Goal: Information Seeking & Learning: Learn about a topic

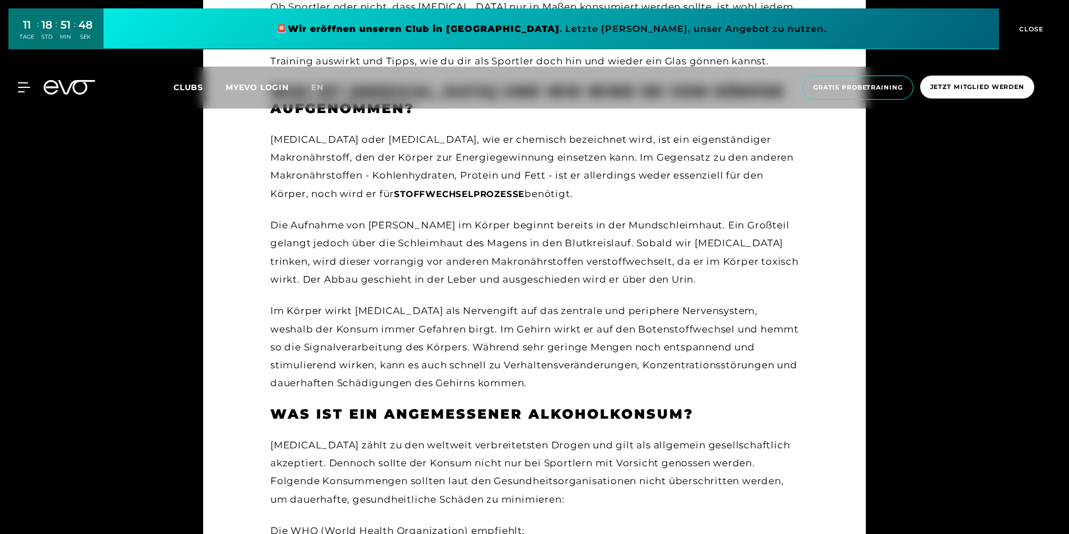
click at [411, 289] on div "[MEDICAL_DATA] oder [MEDICAL_DATA], wie er chemisch bezeichnet wird, ist ein ei…" at bounding box center [534, 261] width 528 height 262
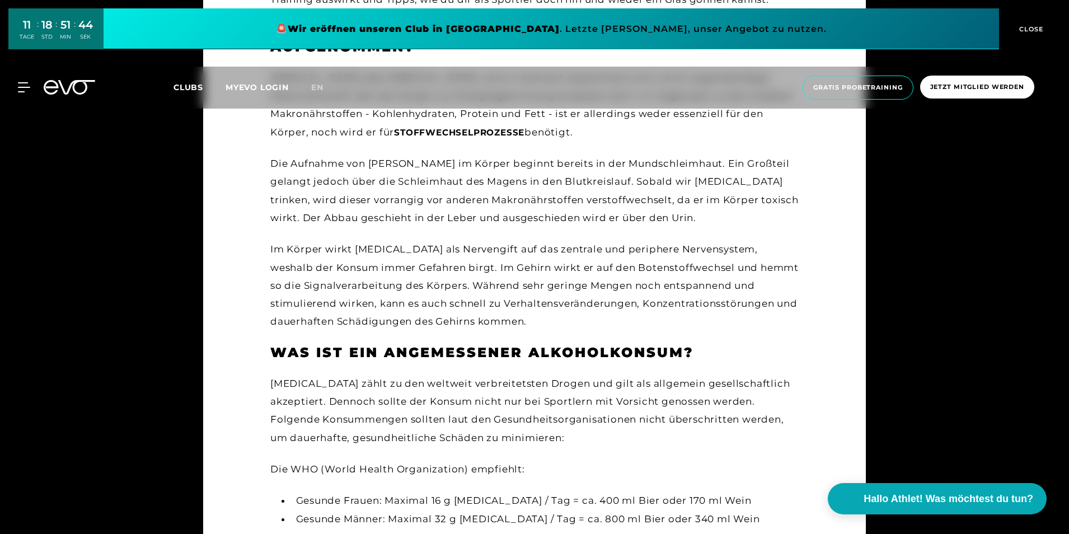
scroll to position [746, 0]
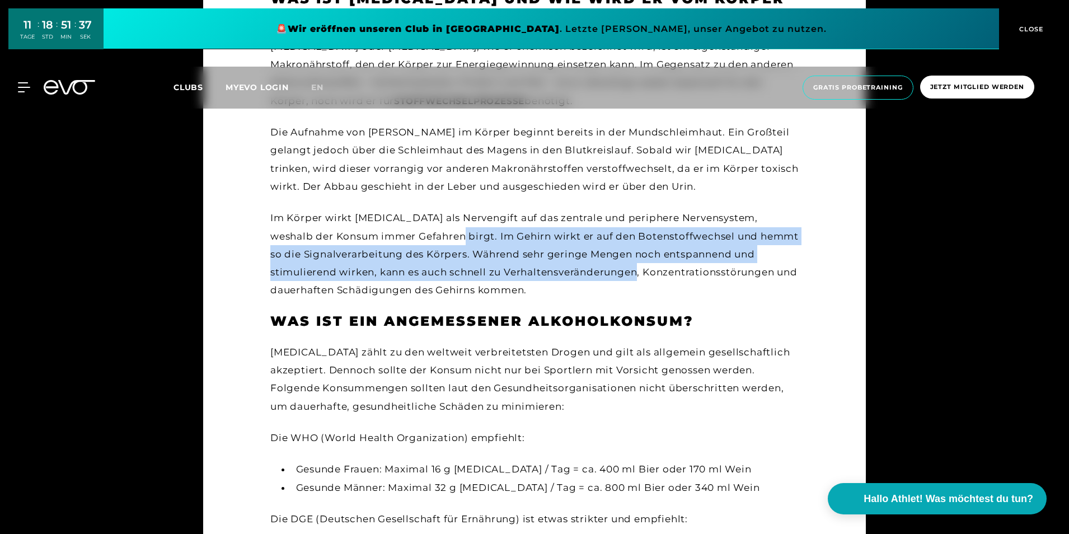
drag, startPoint x: 433, startPoint y: 238, endPoint x: 610, endPoint y: 274, distance: 181.2
click at [610, 274] on div "Im Körper wirkt [MEDICAL_DATA] als Nervengift auf das zentrale und periphere Ne…" at bounding box center [534, 254] width 528 height 90
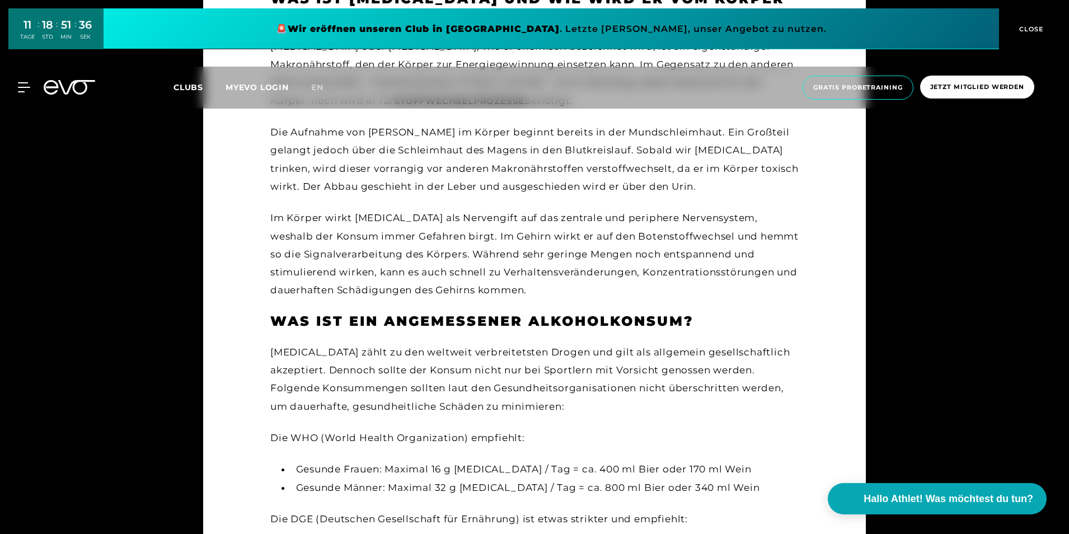
drag, startPoint x: 610, startPoint y: 274, endPoint x: 590, endPoint y: 291, distance: 25.9
click at [590, 291] on div "Im Körper wirkt [MEDICAL_DATA] als Nervengift auf das zentrale und periphere Ne…" at bounding box center [534, 254] width 528 height 90
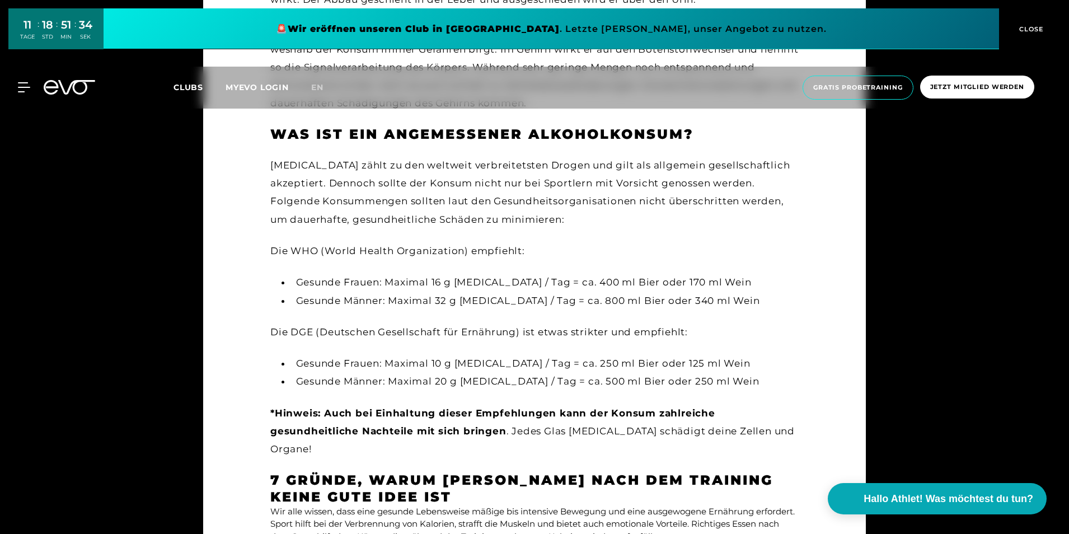
scroll to position [1026, 0]
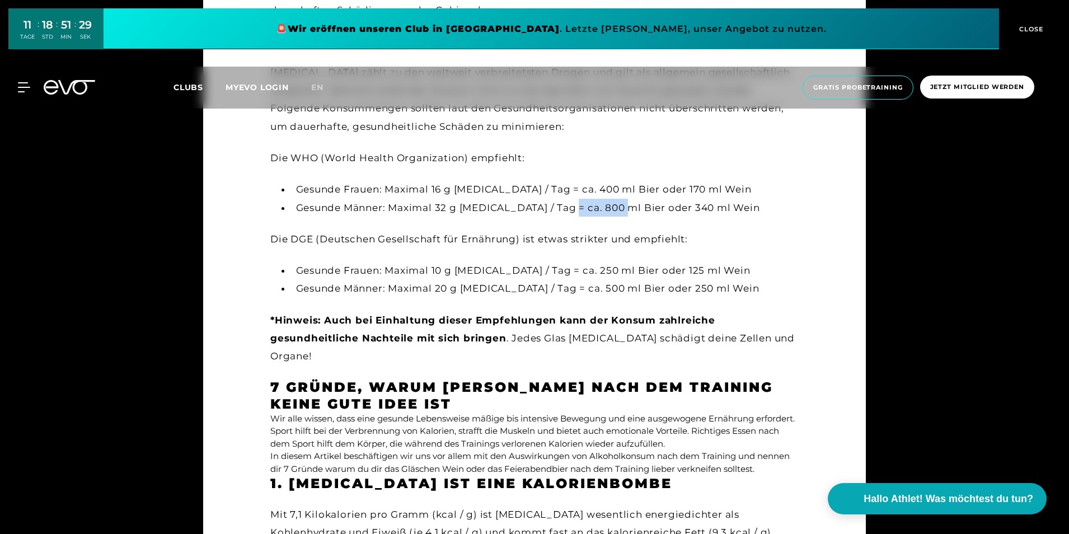
drag, startPoint x: 558, startPoint y: 209, endPoint x: 614, endPoint y: 211, distance: 55.5
click at [614, 211] on li "Gesunde Männer: Maximal 32 g [MEDICAL_DATA] / Tag = ca. 800 ml Bier oder 340 ml…" at bounding box center [545, 208] width 508 height 18
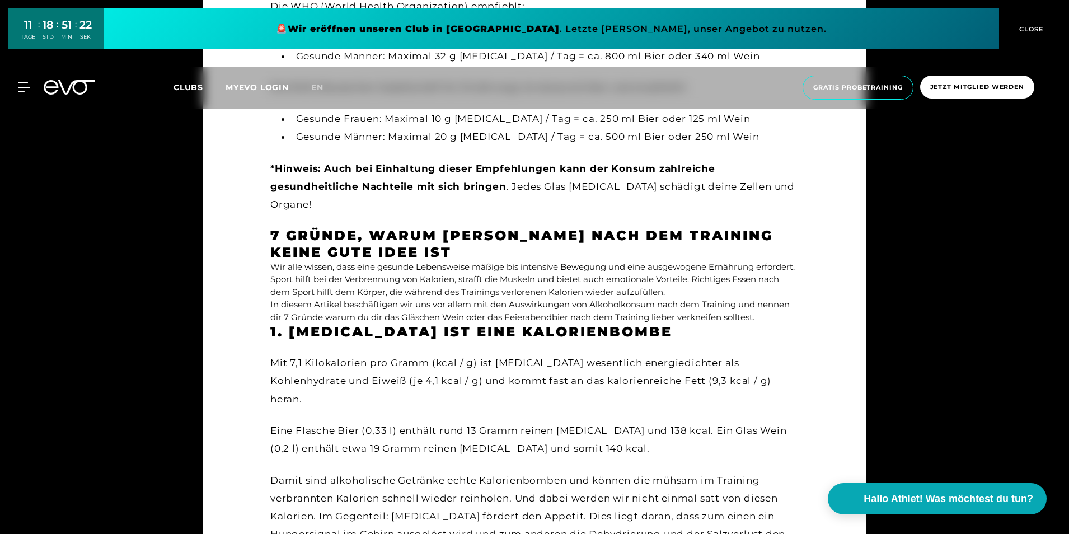
scroll to position [1213, 0]
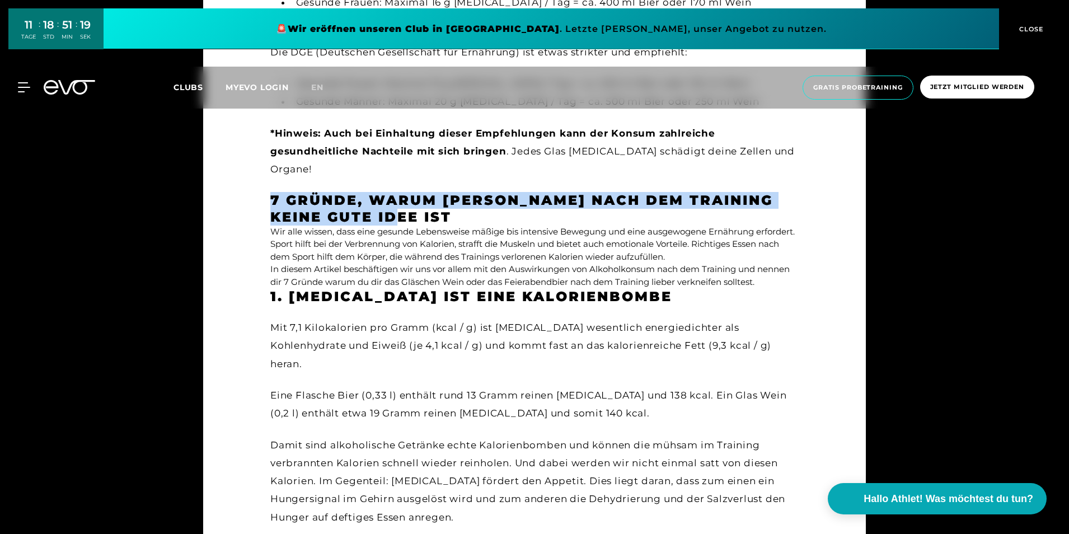
drag, startPoint x: 264, startPoint y: 177, endPoint x: 394, endPoint y: 194, distance: 131.0
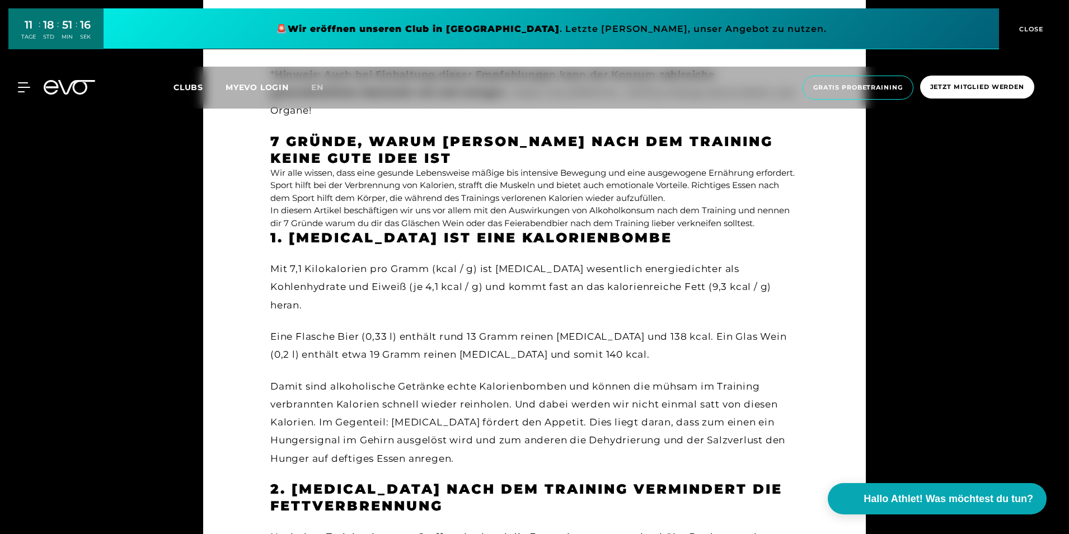
scroll to position [1306, 0]
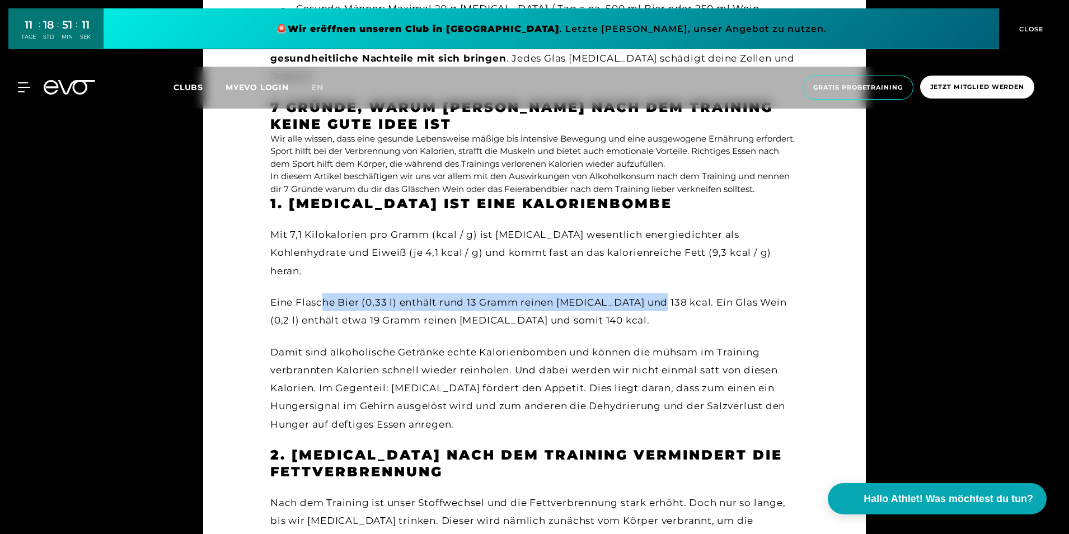
drag, startPoint x: 322, startPoint y: 263, endPoint x: 657, endPoint y: 263, distance: 334.8
click at [657, 293] on div "Eine Flasche Bier (0,33 l) enthält rund 13 Gramm reinen [MEDICAL_DATA] und 138 …" at bounding box center [534, 311] width 528 height 36
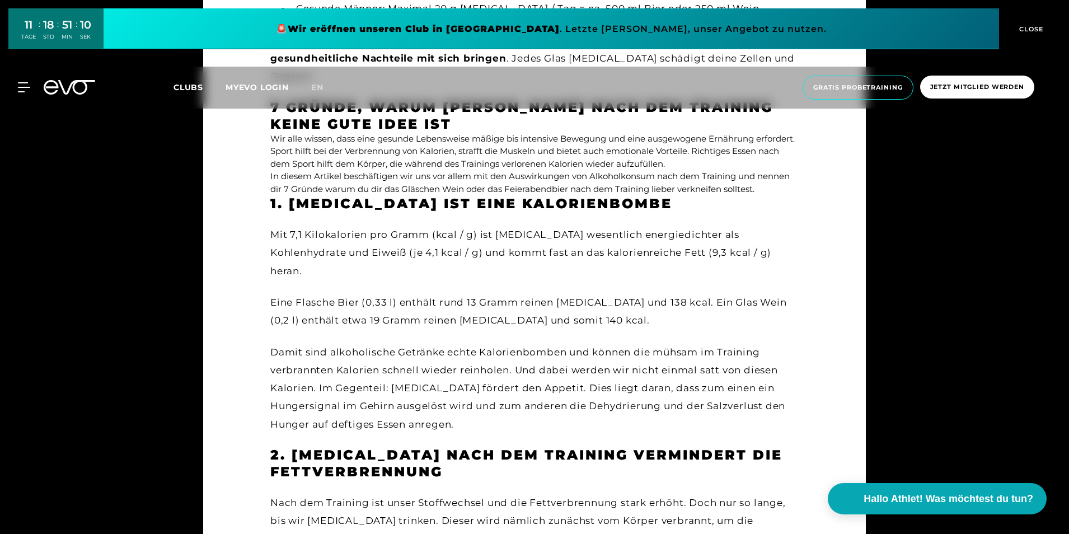
drag, startPoint x: 657, startPoint y: 263, endPoint x: 625, endPoint y: 284, distance: 37.9
click at [625, 293] on div "Eine Flasche Bier (0,33 l) enthält rund 13 Gramm reinen [MEDICAL_DATA] und 138 …" at bounding box center [534, 311] width 528 height 36
click at [419, 298] on div "Mit 7,1 Kilokalorien pro Gramm (kcal / g) ist [MEDICAL_DATA] wesentlich energie…" at bounding box center [534, 330] width 528 height 208
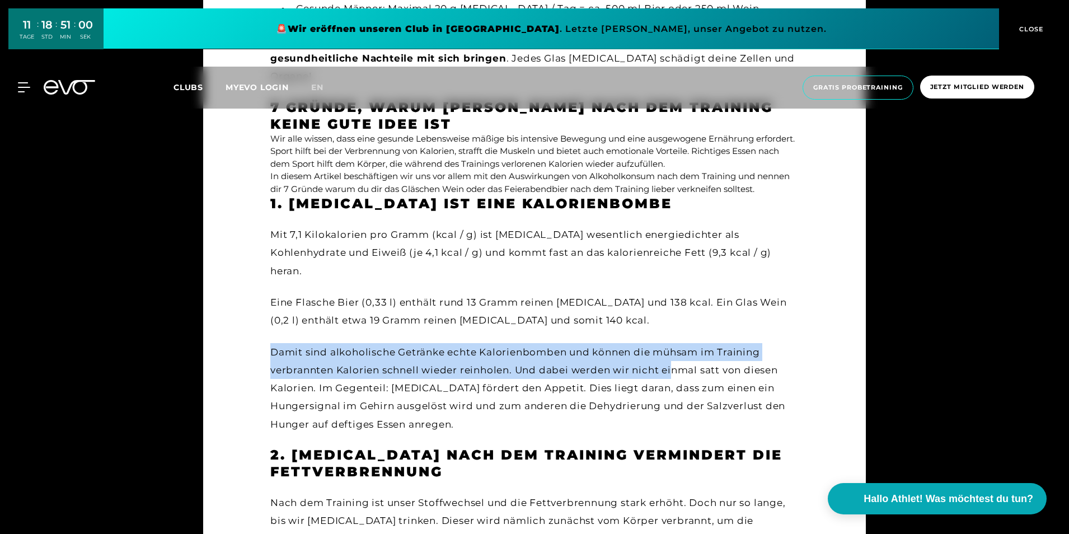
drag, startPoint x: 260, startPoint y: 315, endPoint x: 673, endPoint y: 340, distance: 413.4
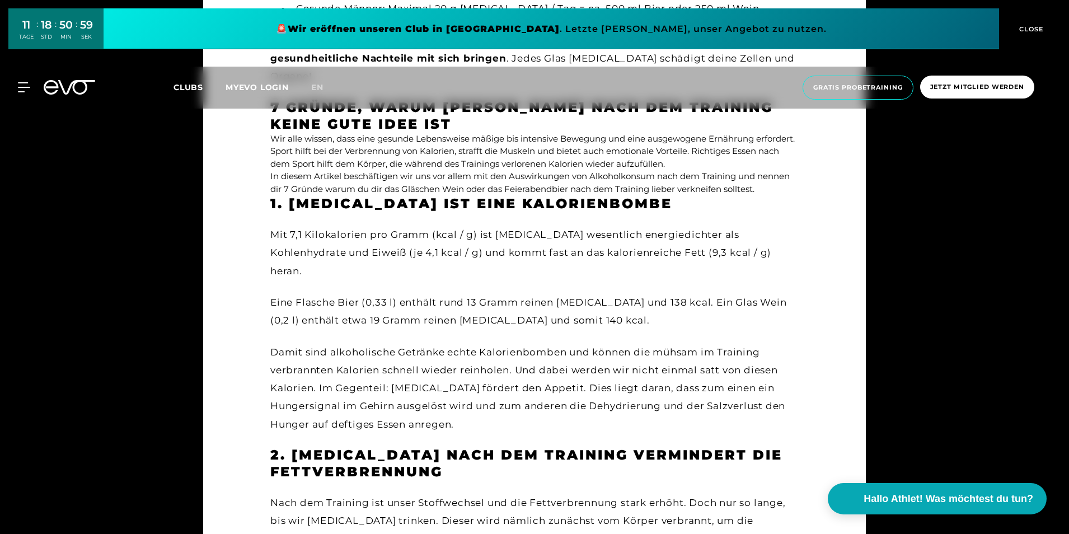
drag, startPoint x: 673, startPoint y: 340, endPoint x: 624, endPoint y: 378, distance: 61.8
click at [624, 378] on div "Damit sind alkoholische Getränke echte Kalorienbomben und können die mühsam im …" at bounding box center [534, 388] width 528 height 90
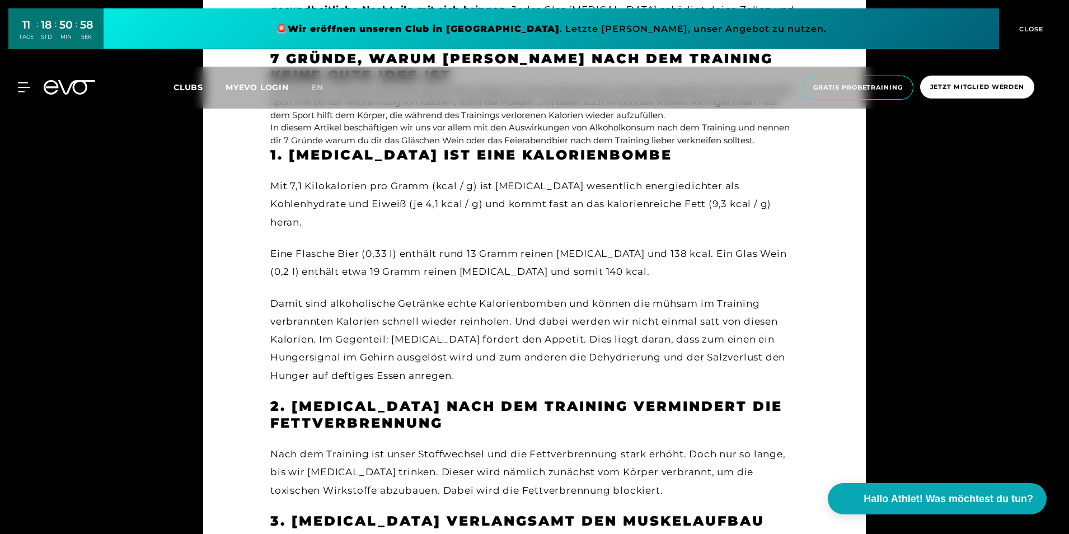
scroll to position [1400, 0]
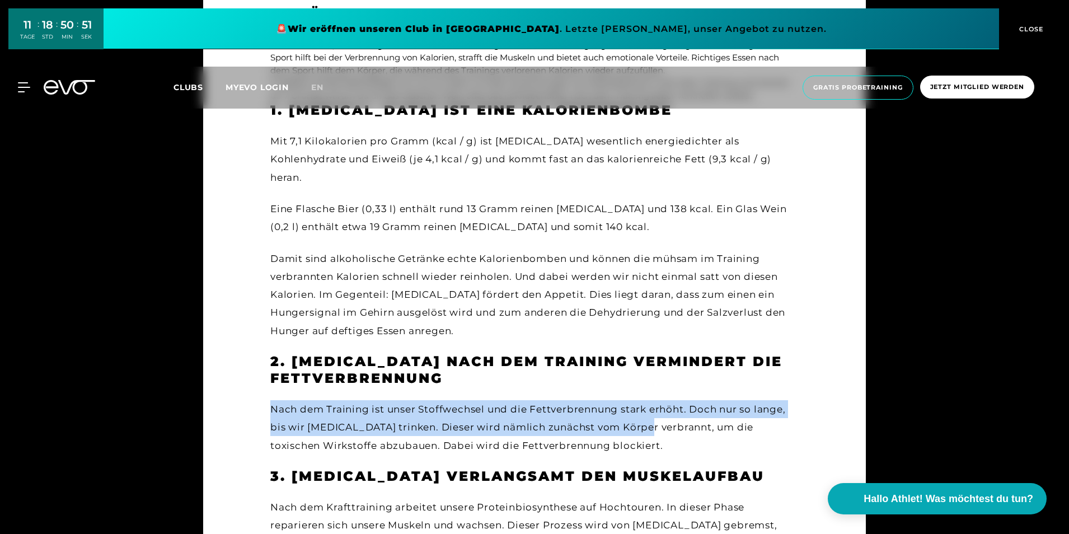
drag, startPoint x: 268, startPoint y: 369, endPoint x: 640, endPoint y: 386, distance: 373.2
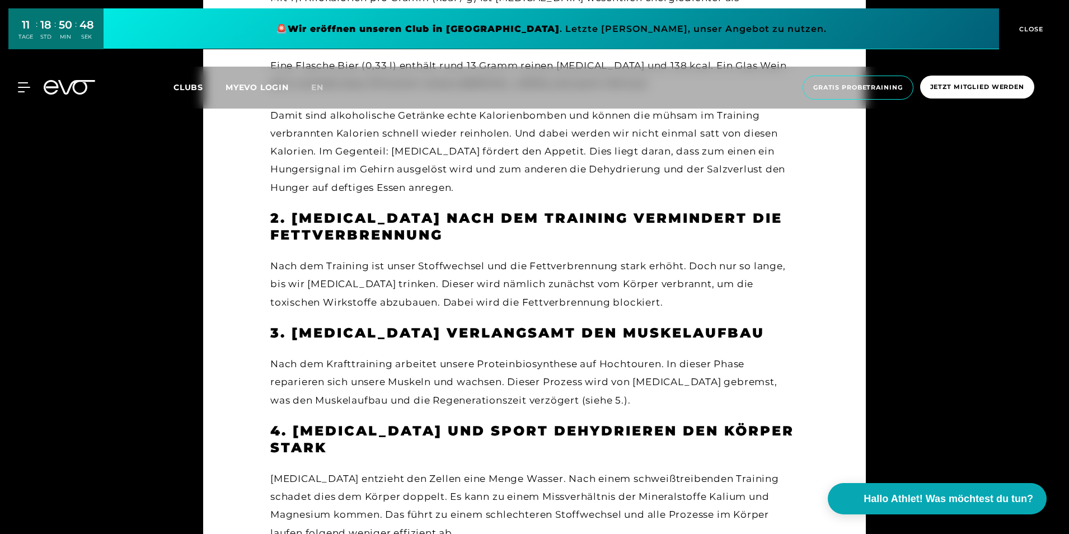
scroll to position [1586, 0]
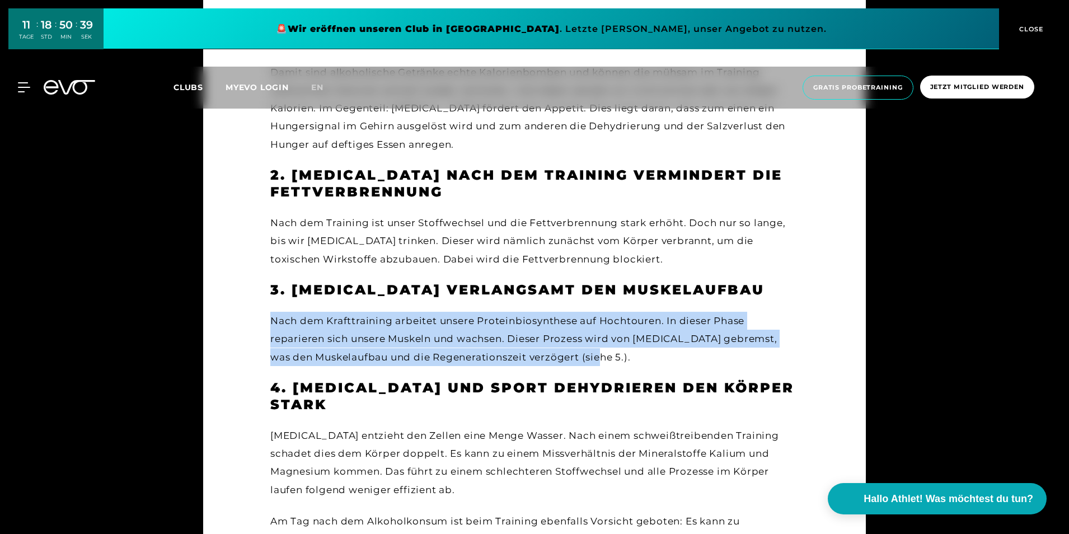
drag, startPoint x: 259, startPoint y: 278, endPoint x: 638, endPoint y: 321, distance: 381.4
click at [638, 321] on main "Lifestyle [PERSON_NAME] [DATE] Wie [MEDICAL_DATA] nach dem Training auf deinen …" at bounding box center [534, 359] width 663 height 2856
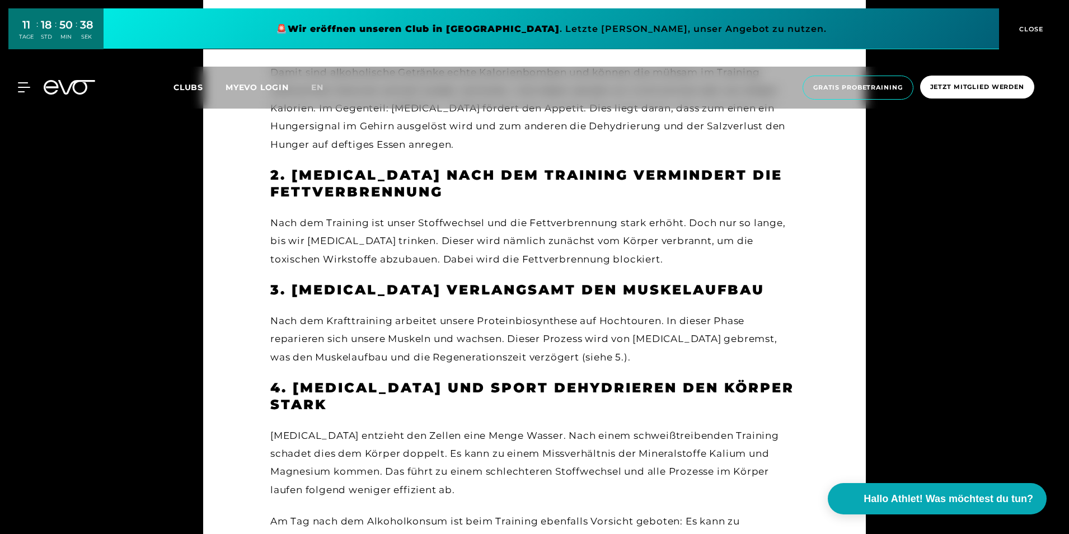
click at [249, 340] on main "Lifestyle [PERSON_NAME] [DATE] Wie [MEDICAL_DATA] nach dem Training auf deinen …" at bounding box center [534, 359] width 663 height 2856
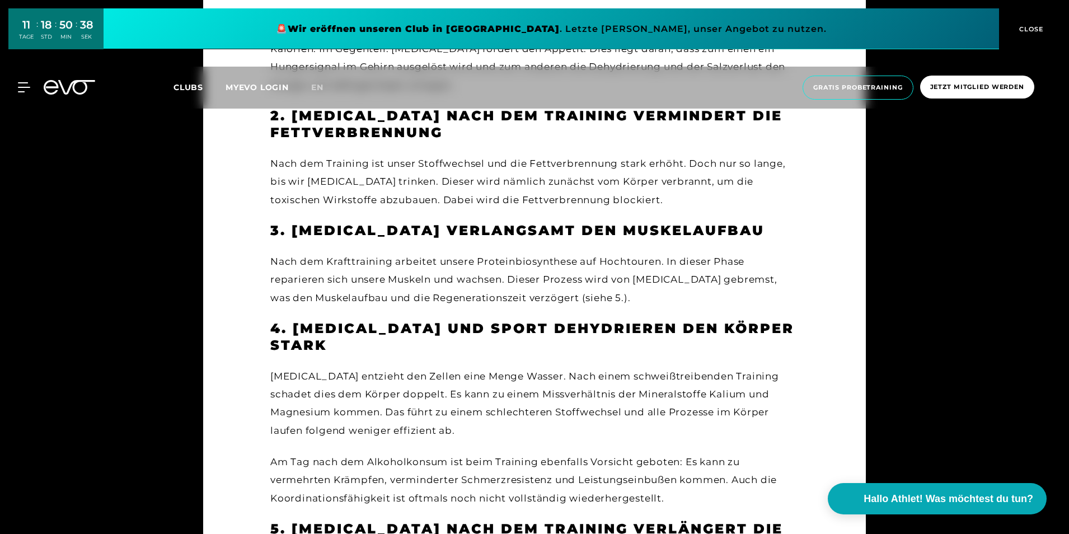
scroll to position [1680, 0]
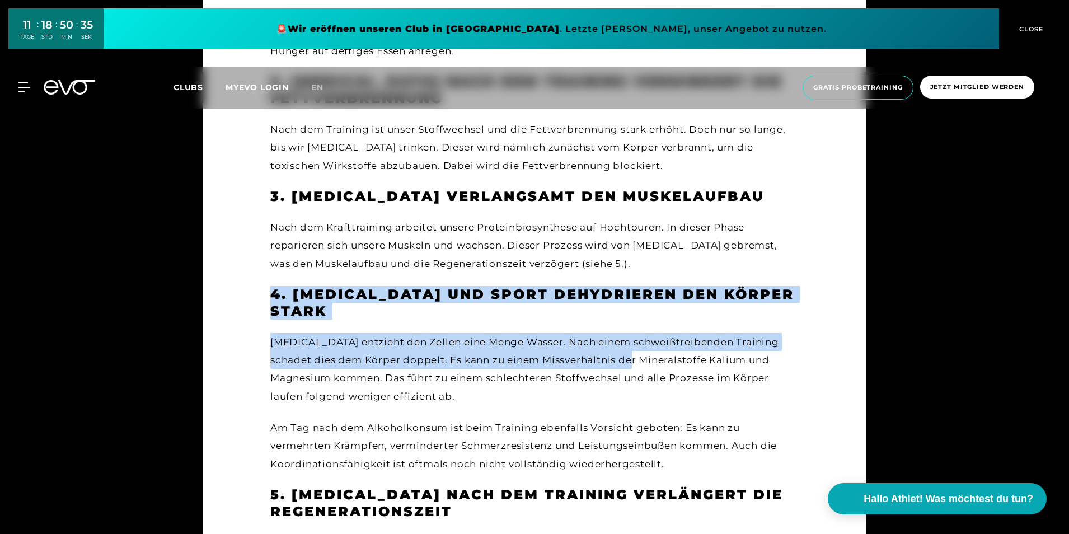
drag, startPoint x: 265, startPoint y: 254, endPoint x: 628, endPoint y: 314, distance: 367.7
click at [628, 314] on main "Lifestyle [PERSON_NAME] [DATE] Wie [MEDICAL_DATA] nach dem Training auf deinen …" at bounding box center [534, 265] width 663 height 2856
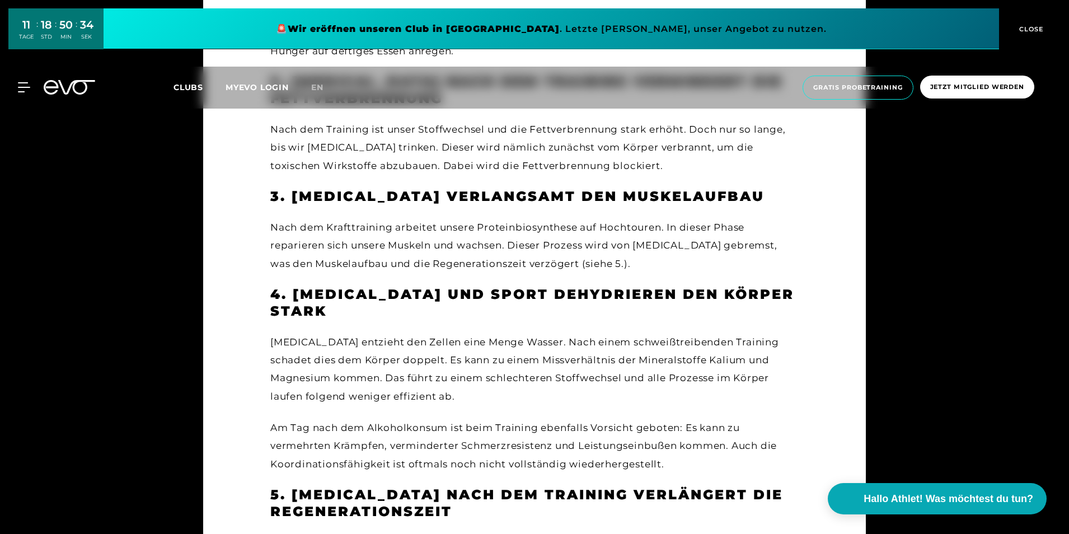
drag, startPoint x: 628, startPoint y: 314, endPoint x: 513, endPoint y: 344, distance: 118.3
click at [514, 344] on div "[MEDICAL_DATA] entzieht den Zellen eine Menge Wasser. Nach einem schweißtreiben…" at bounding box center [534, 369] width 528 height 72
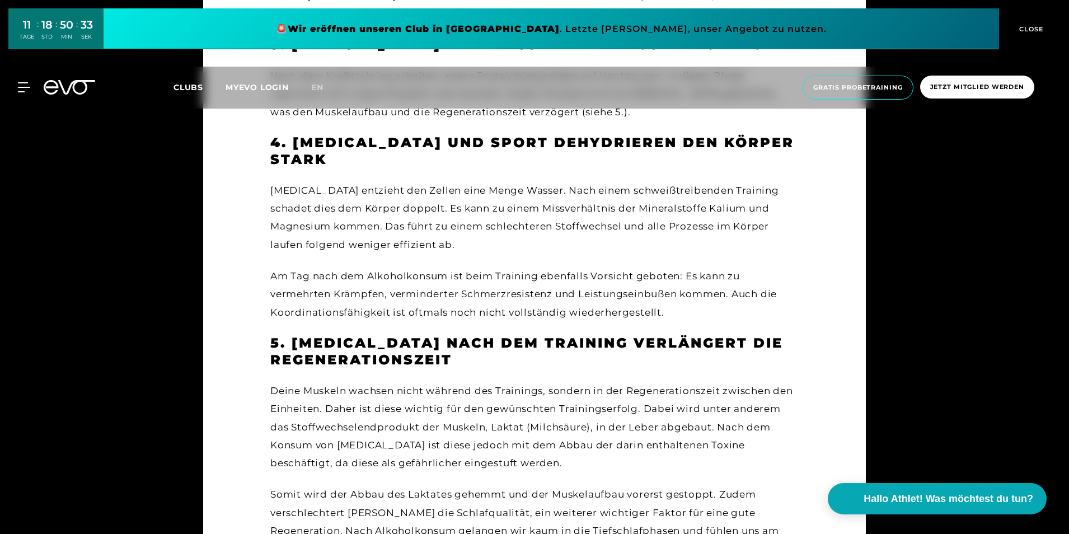
scroll to position [1866, 0]
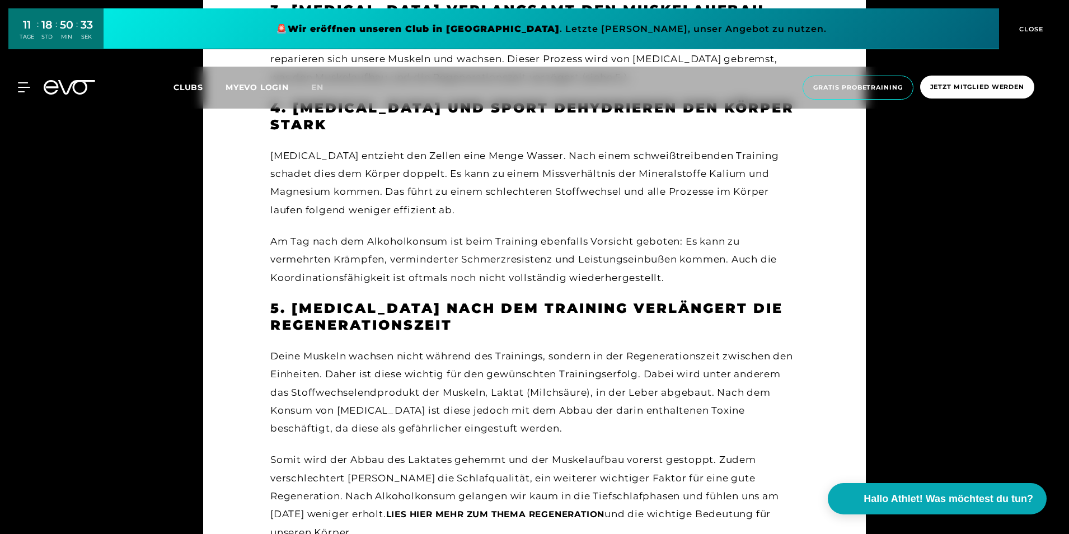
drag, startPoint x: 481, startPoint y: 277, endPoint x: 476, endPoint y: 280, distance: 6.0
click at [481, 300] on h3 "5. [MEDICAL_DATA] nach dem Training verlängert die Regenerationszeit" at bounding box center [534, 317] width 528 height 34
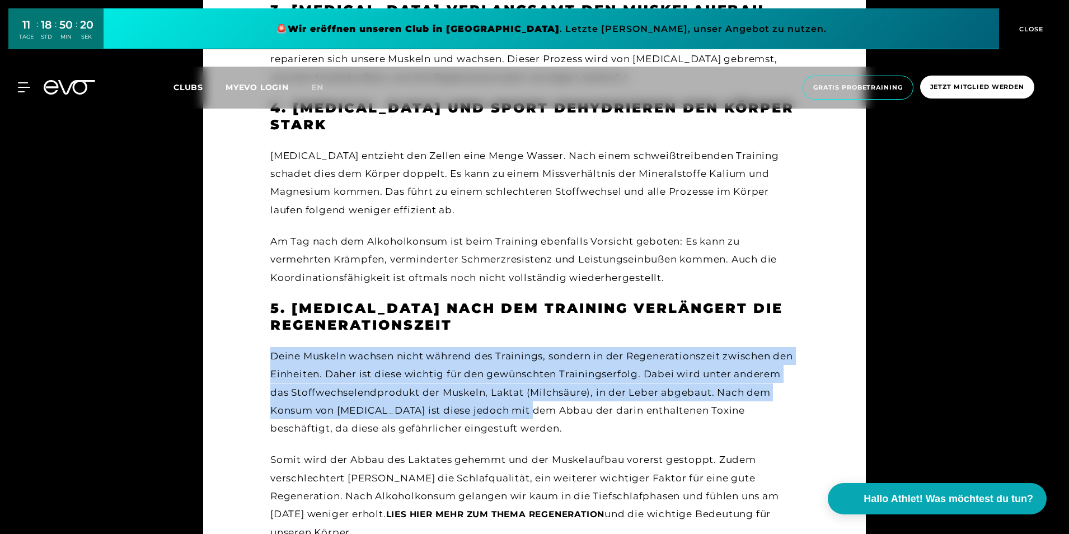
drag, startPoint x: 266, startPoint y: 302, endPoint x: 530, endPoint y: 356, distance: 269.1
click at [530, 356] on main "Lifestyle [PERSON_NAME] [DATE] Wie [MEDICAL_DATA] nach dem Training auf deinen …" at bounding box center [534, 79] width 663 height 2856
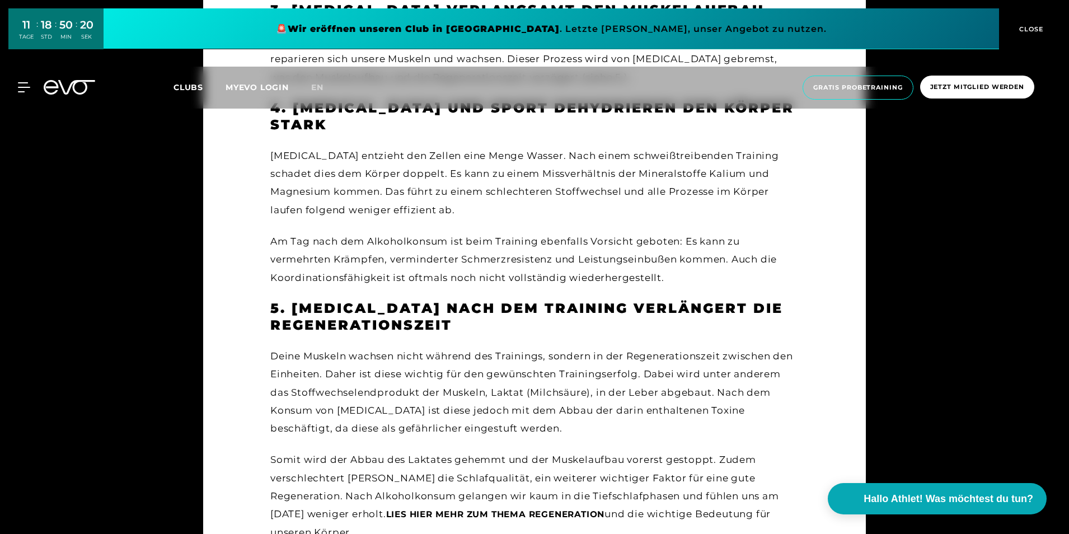
drag, startPoint x: 530, startPoint y: 356, endPoint x: 516, endPoint y: 375, distance: 23.3
click at [516, 375] on div "Deine Muskeln wachsen nicht während des Trainings, sondern in der Regenerations…" at bounding box center [534, 392] width 528 height 90
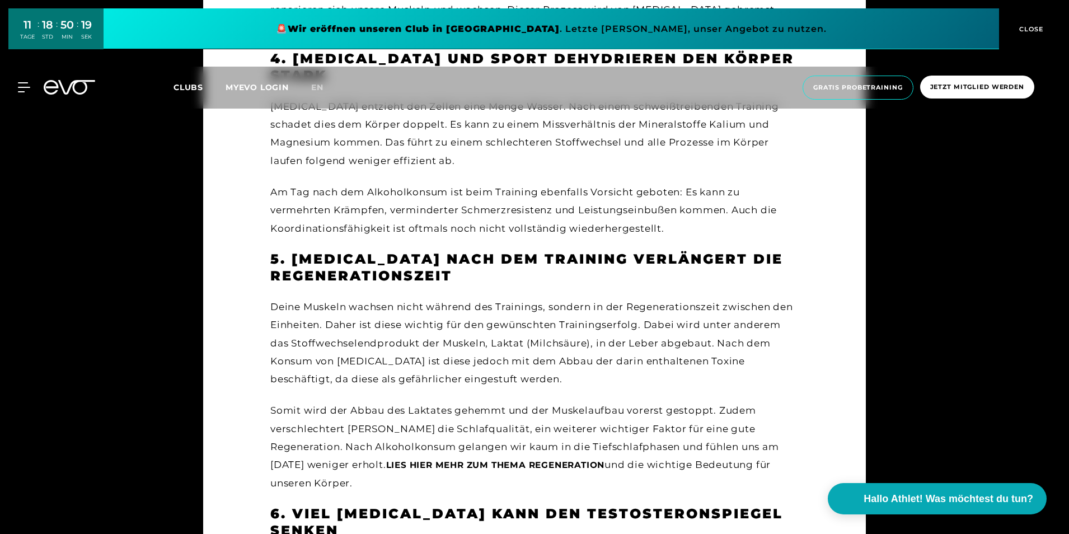
scroll to position [1959, 0]
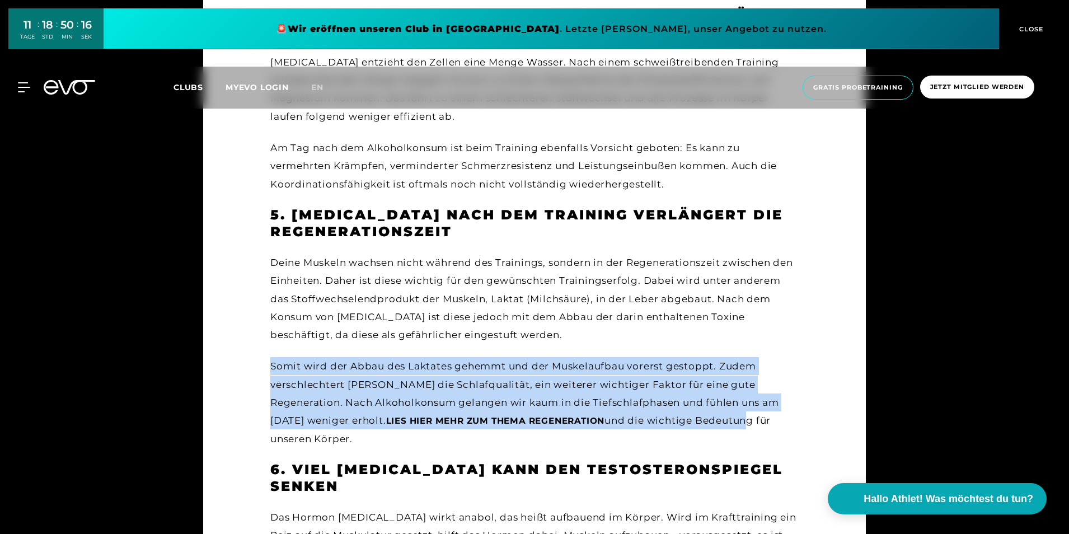
drag, startPoint x: 260, startPoint y: 315, endPoint x: 665, endPoint y: 359, distance: 407.2
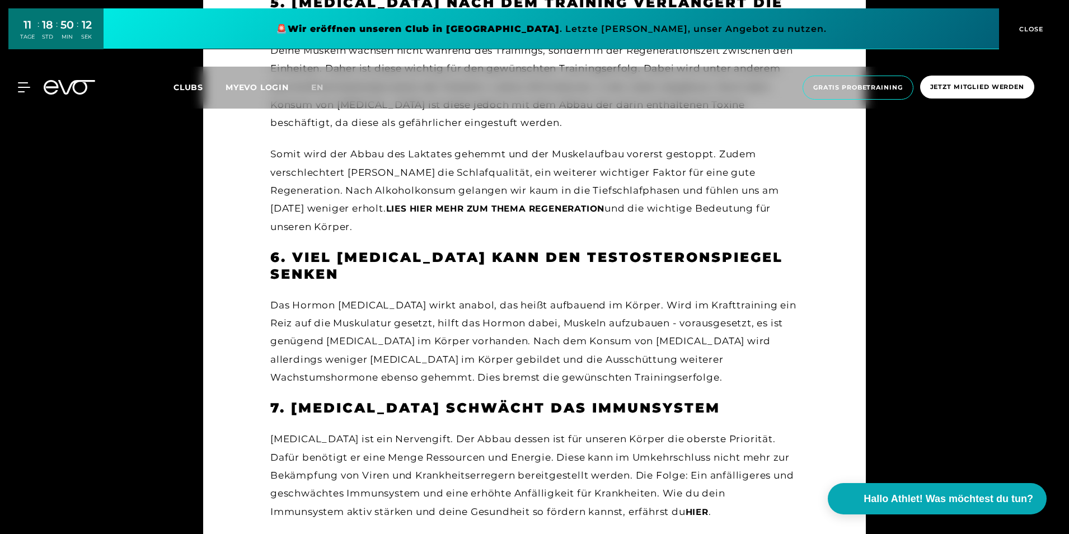
scroll to position [2239, 0]
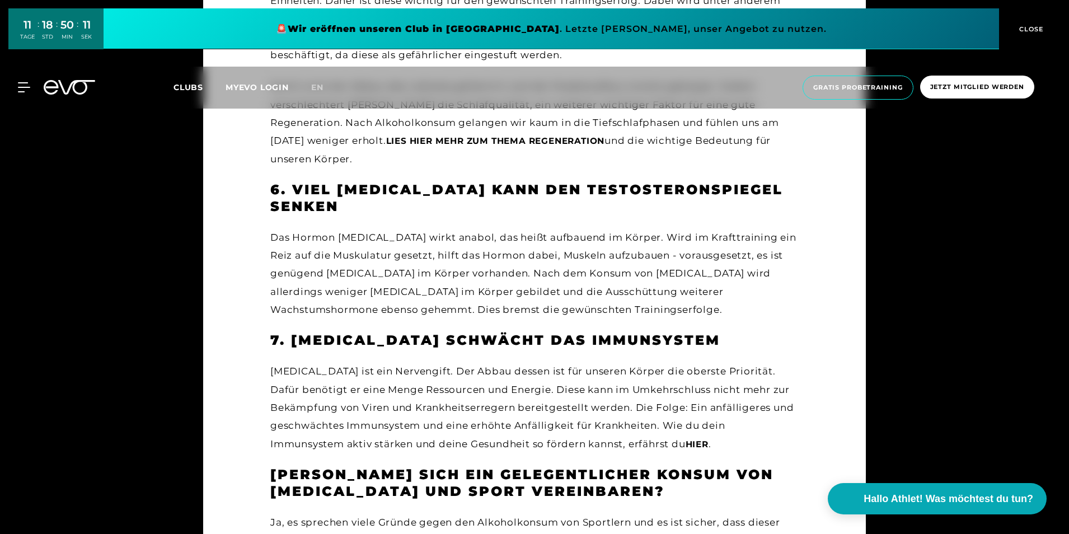
drag, startPoint x: 262, startPoint y: 247, endPoint x: 273, endPoint y: 246, distance: 11.2
drag, startPoint x: 256, startPoint y: 290, endPoint x: 255, endPoint y: 306, distance: 16.3
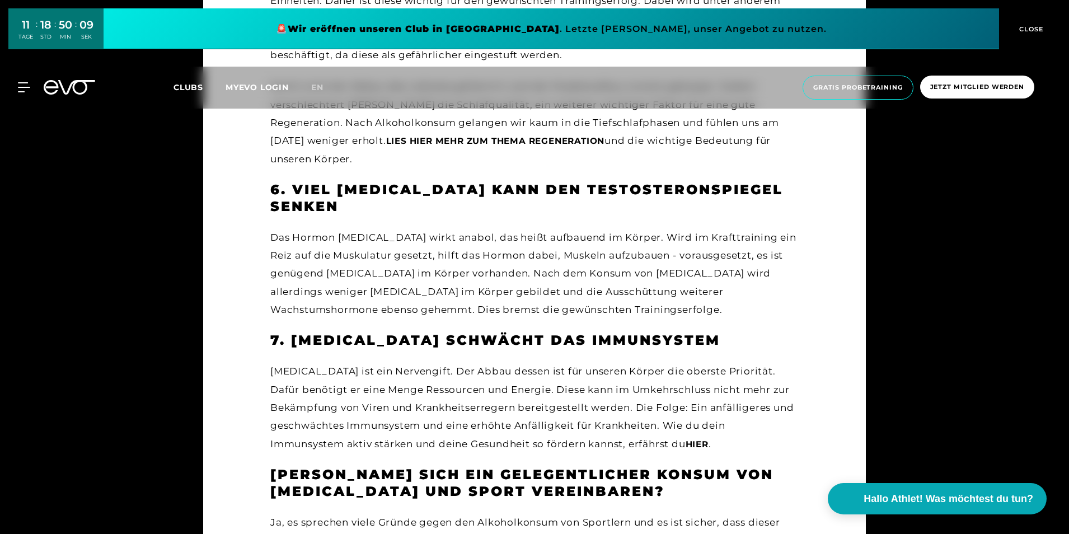
drag, startPoint x: 255, startPoint y: 308, endPoint x: 244, endPoint y: 315, distance: 13.8
drag, startPoint x: 258, startPoint y: 312, endPoint x: 246, endPoint y: 316, distance: 12.1
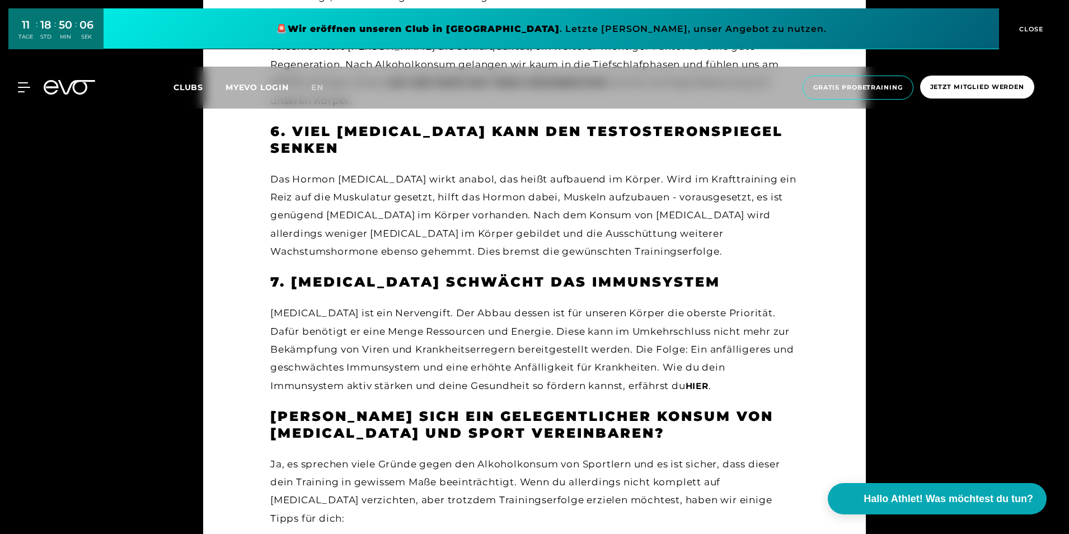
scroll to position [2333, 0]
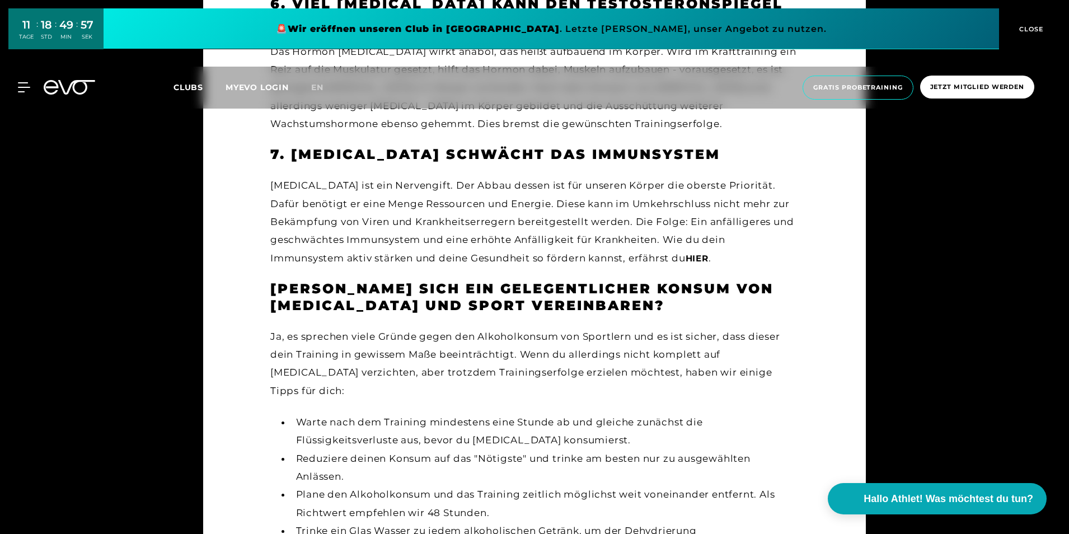
scroll to position [2426, 0]
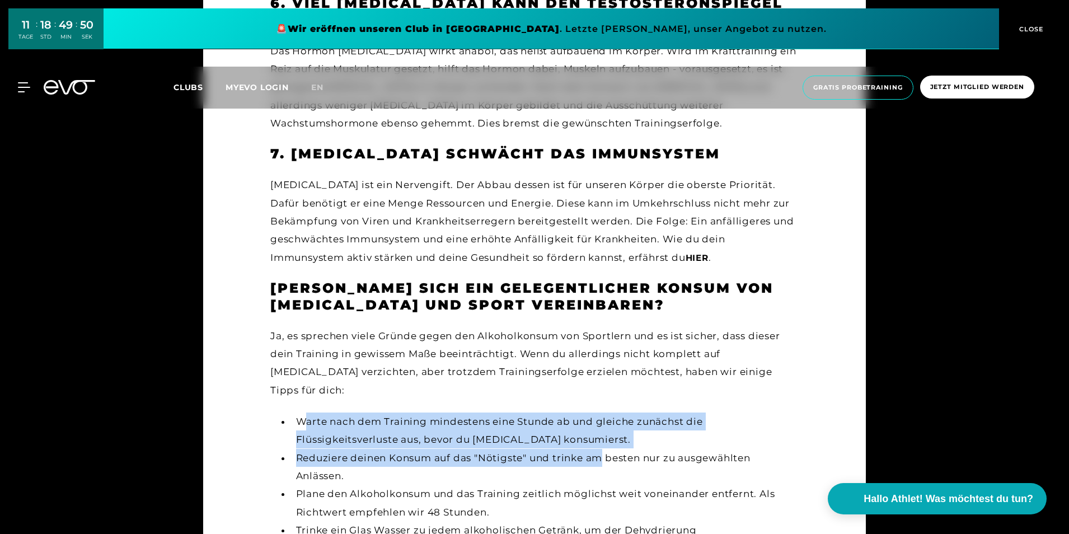
drag, startPoint x: 272, startPoint y: 315, endPoint x: 592, endPoint y: 348, distance: 321.9
click at [592, 413] on ul "Warte nach dem Training mindestens eine Stunde ab und gleiche zunächst die Flüs…" at bounding box center [534, 512] width 528 height 199
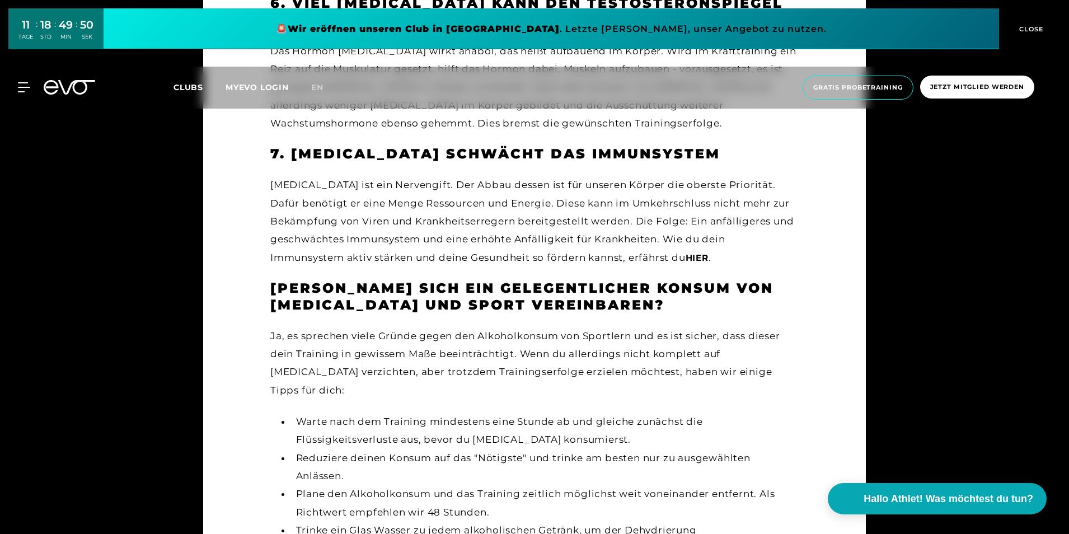
drag, startPoint x: 592, startPoint y: 348, endPoint x: 565, endPoint y: 367, distance: 33.7
click at [565, 449] on li "Reduziere deinen Konsum auf das "Nötigste" und trinke am besten nur zu ausgewäh…" at bounding box center [545, 467] width 508 height 36
drag, startPoint x: 287, startPoint y: 387, endPoint x: 497, endPoint y: 398, distance: 210.2
click at [497, 413] on ul "Warte nach dem Training mindestens eine Stunde ab und gleiche zunächst die Flüs…" at bounding box center [534, 512] width 528 height 199
drag, startPoint x: 497, startPoint y: 398, endPoint x: 450, endPoint y: 447, distance: 67.7
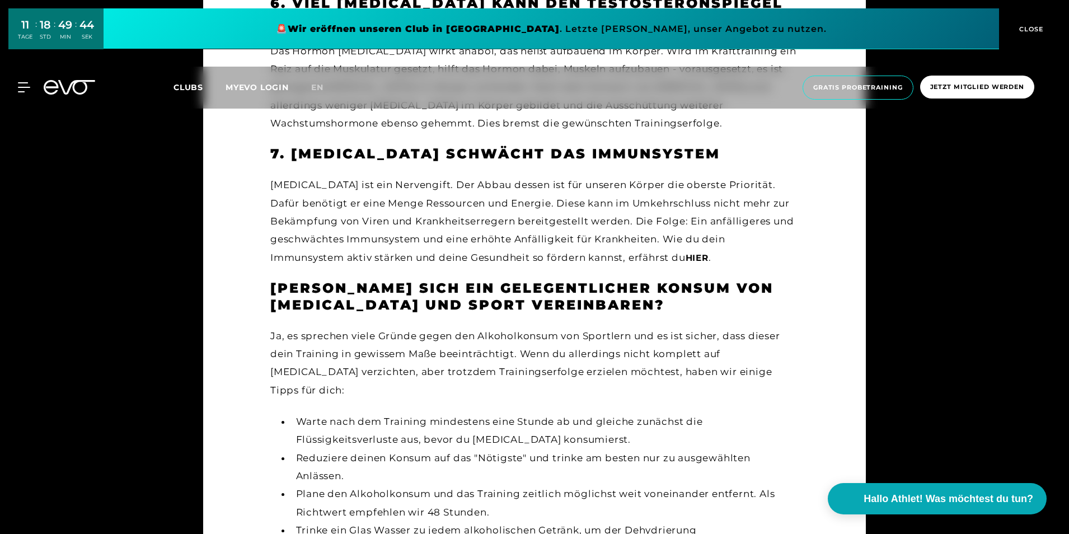
click at [450, 521] on li "Trinke ein Glas Wasser zu jedem alkoholischen Getränk, um der Dehydrierung entg…" at bounding box center [545, 539] width 508 height 36
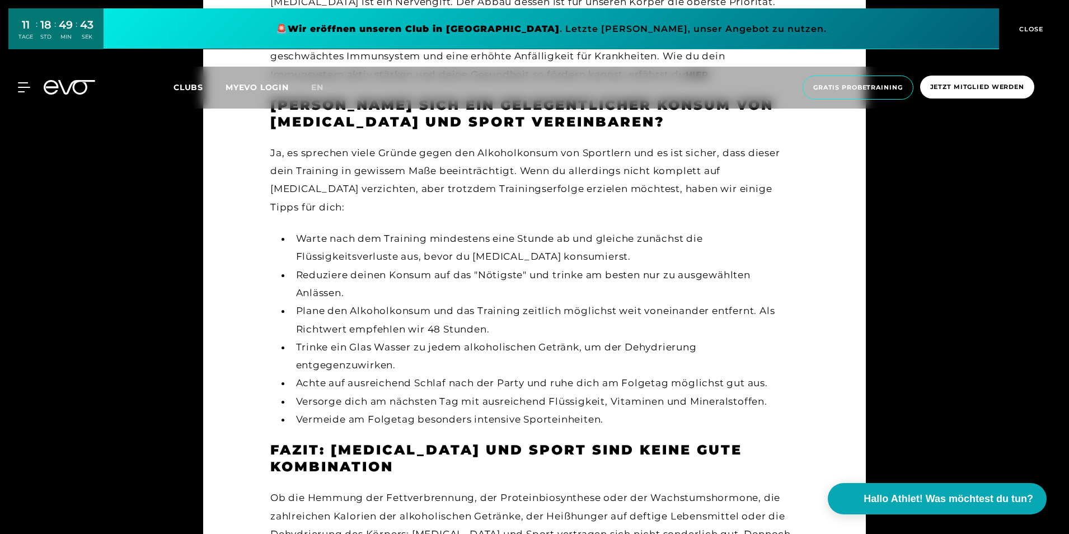
scroll to position [2613, 0]
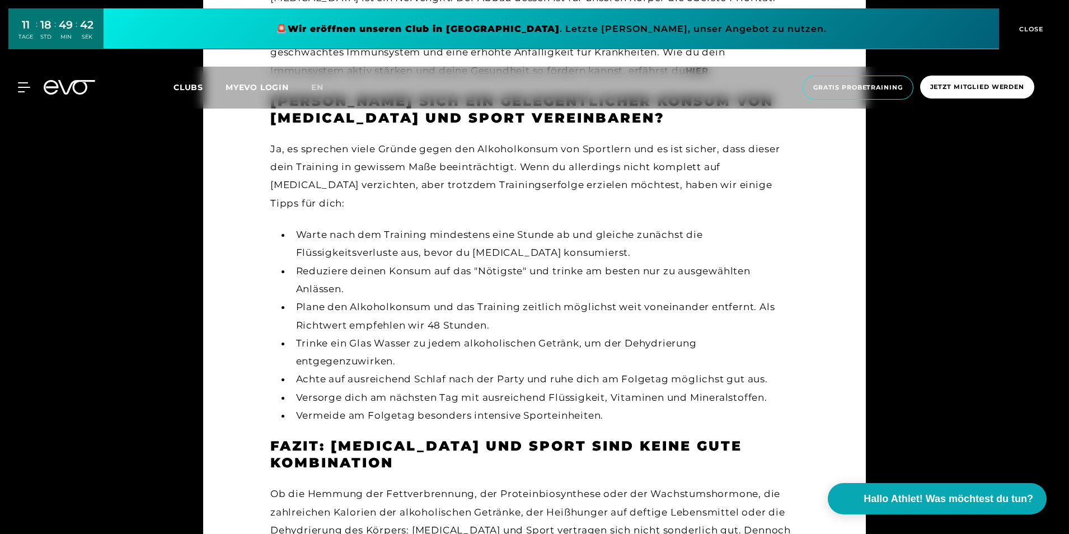
drag, startPoint x: 427, startPoint y: 360, endPoint x: 263, endPoint y: 353, distance: 163.6
drag, startPoint x: 263, startPoint y: 353, endPoint x: 236, endPoint y: 417, distance: 70.0
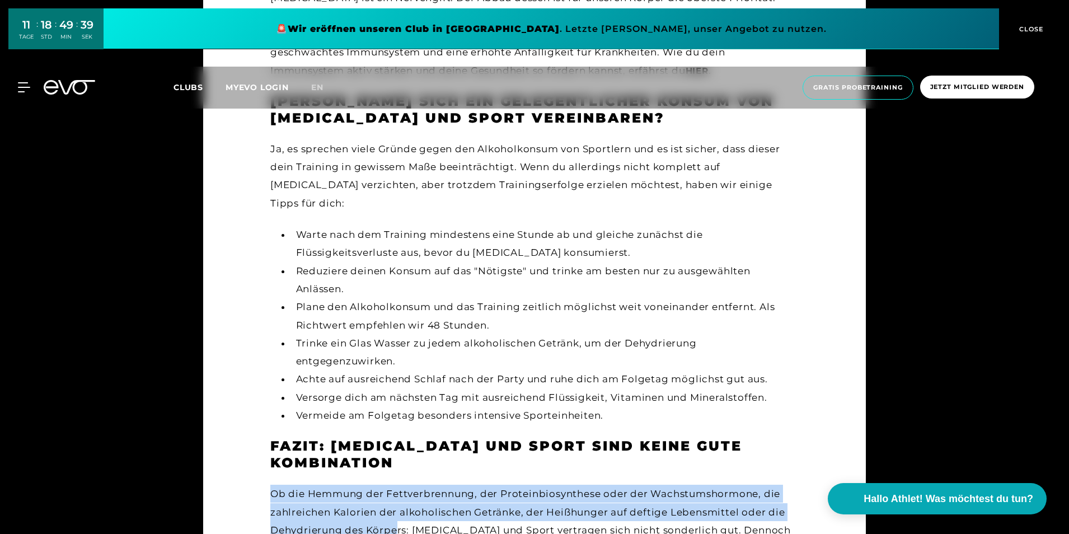
drag, startPoint x: 265, startPoint y: 386, endPoint x: 394, endPoint y: 424, distance: 134.3
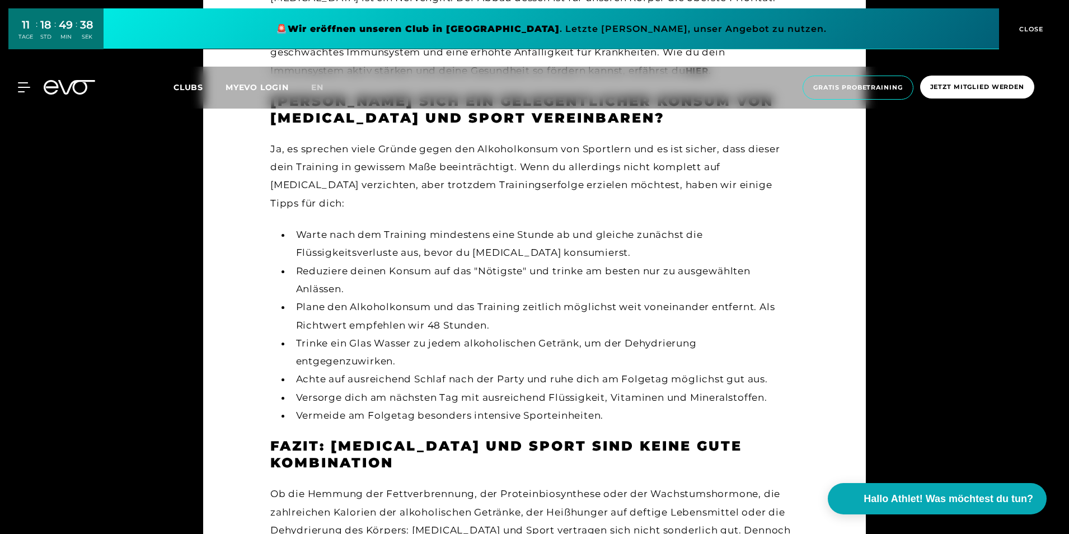
drag, startPoint x: 394, startPoint y: 424, endPoint x: 262, endPoint y: 434, distance: 132.5
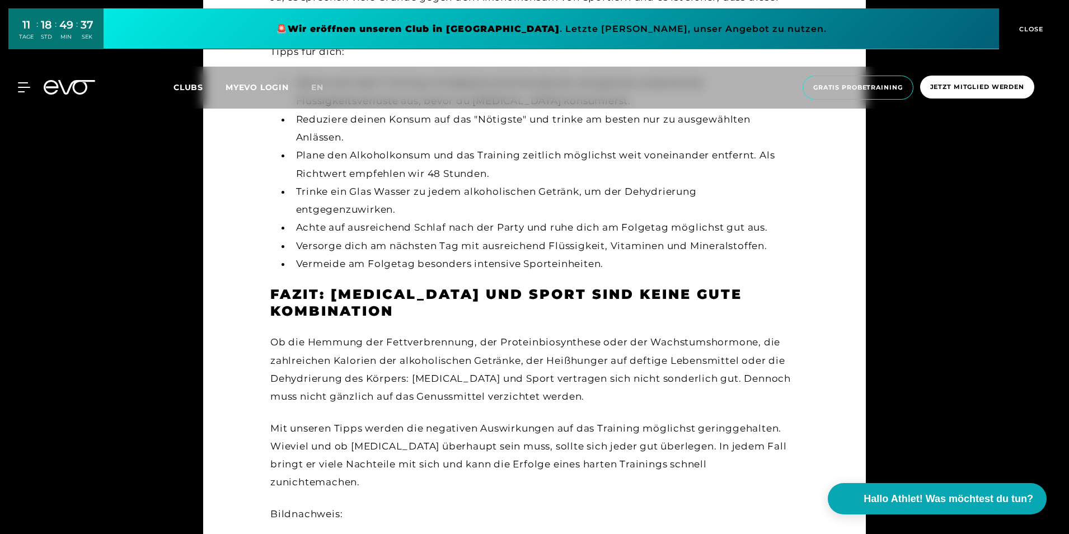
scroll to position [2799, 0]
